Goal: Transaction & Acquisition: Subscribe to service/newsletter

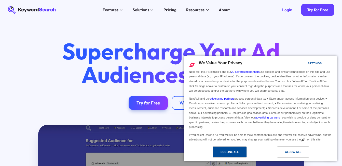
click at [233, 153] on div "Decline All" at bounding box center [230, 152] width 18 height 6
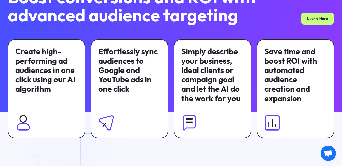
scroll to position [331, 0]
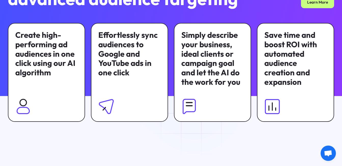
click at [197, 104] on img at bounding box center [189, 106] width 16 height 16
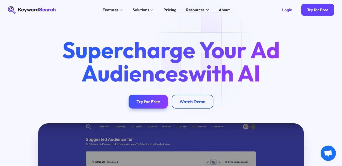
scroll to position [0, 0]
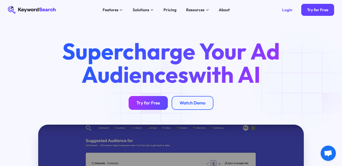
click at [154, 103] on div "Try for Free" at bounding box center [148, 103] width 23 height 6
